Goal: Submit feedback/report problem: Submit feedback/report problem

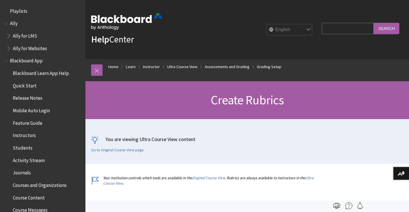
scroll to position [888, 0]
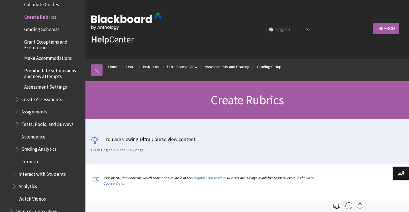
click at [116, 153] on div "You are viewing Ultra Course View content Go to Original Course View page." at bounding box center [246, 141] width 323 height 45
click at [116, 152] on link "Go to Original Course View page." at bounding box center [118, 149] width 54 height 5
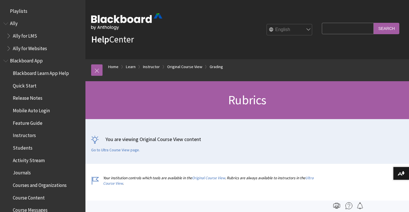
scroll to position [892, 0]
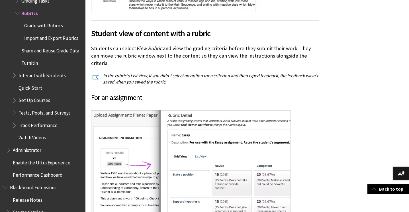
scroll to position [1468, 0]
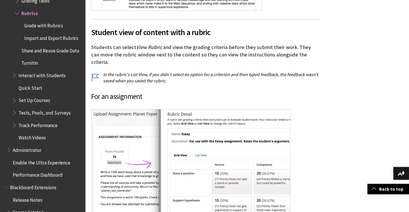
click at [142, 33] on span "Student view of content with a rubric" at bounding box center [205, 32] width 228 height 12
click at [94, 35] on span "Student view of content with a rubric" at bounding box center [205, 32] width 228 height 12
click at [92, 34] on span "Student view of content with a rubric" at bounding box center [205, 32] width 228 height 12
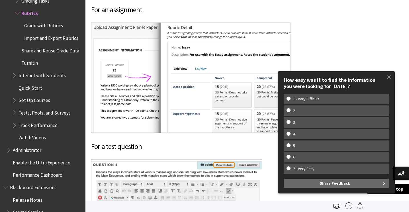
scroll to position [1506, 0]
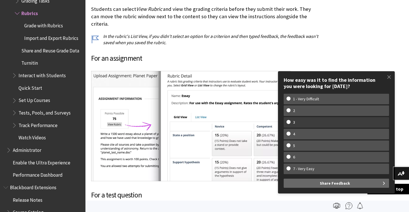
click at [317, 121] on w-span "3" at bounding box center [336, 122] width 100 height 5
click at [290, 121] on input "3" at bounding box center [288, 122] width 4 height 4
radio input "true"
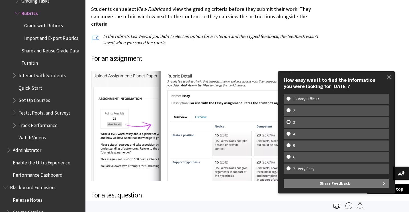
click at [326, 183] on span "Share Feedback" at bounding box center [335, 182] width 30 height 9
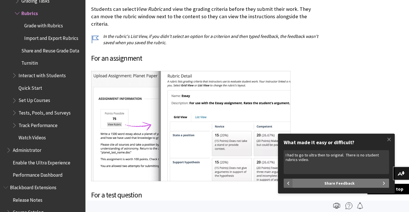
type textarea "I had to go to ultra then to original. There is no student rubrics video."
click at [377, 181] on button "Share Feedback" at bounding box center [341, 182] width 96 height 9
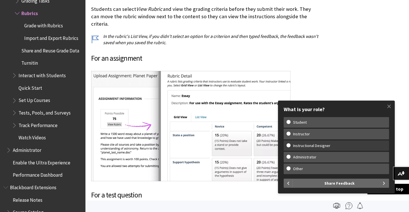
click at [337, 144] on w-span "Instructional Designer" at bounding box center [336, 145] width 100 height 5
click at [290, 144] on input "Instructional Designer" at bounding box center [288, 145] width 4 height 4
radio input "true"
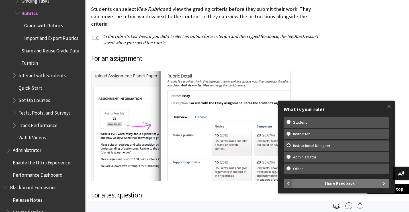
click at [328, 182] on span "Share Feedback" at bounding box center [339, 182] width 30 height 9
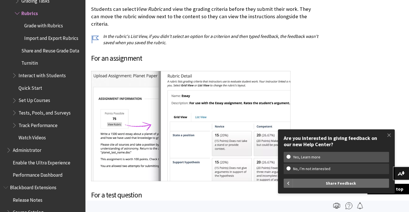
click at [321, 169] on w-span "No, I’m not interested" at bounding box center [311, 168] width 50 height 5
click at [290, 169] on input "No, I’m not interested" at bounding box center [288, 168] width 4 height 4
radio input "true"
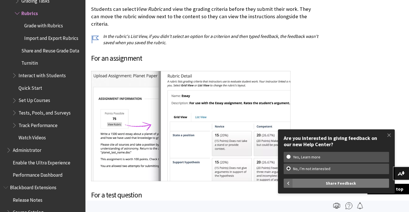
click at [325, 181] on button "Share Feedback" at bounding box center [341, 182] width 96 height 9
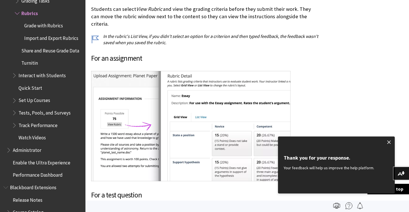
click at [387, 140] on span at bounding box center [389, 142] width 12 height 12
